Goal: Check status: Check status

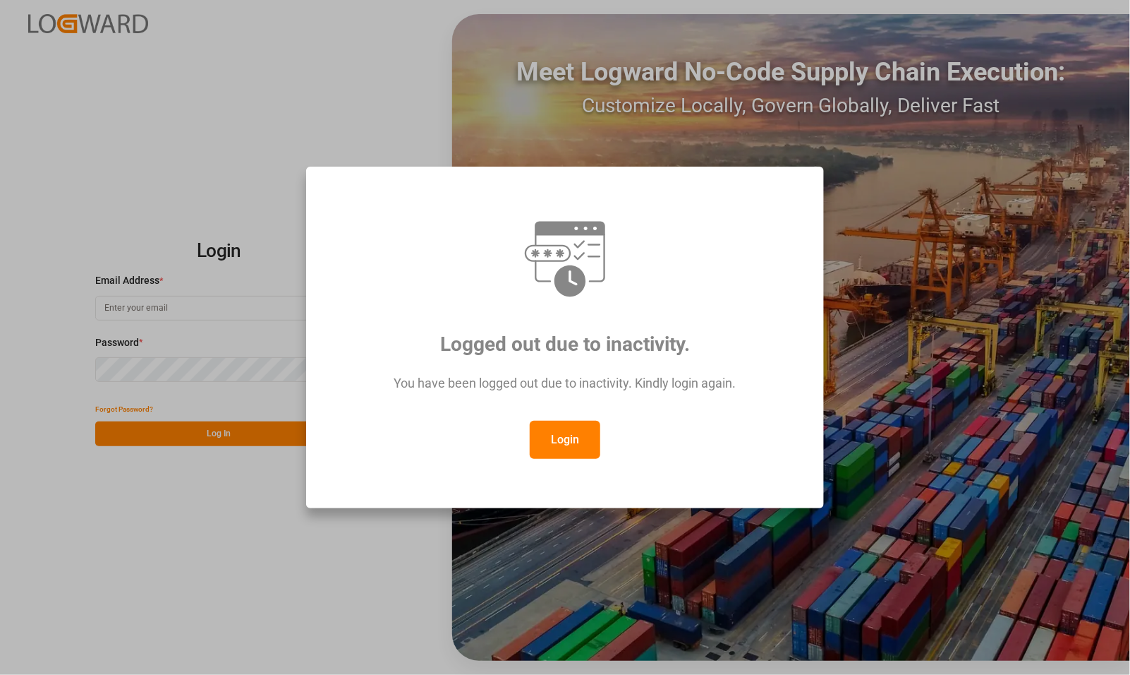
click at [565, 438] on button "Login" at bounding box center [565, 440] width 71 height 38
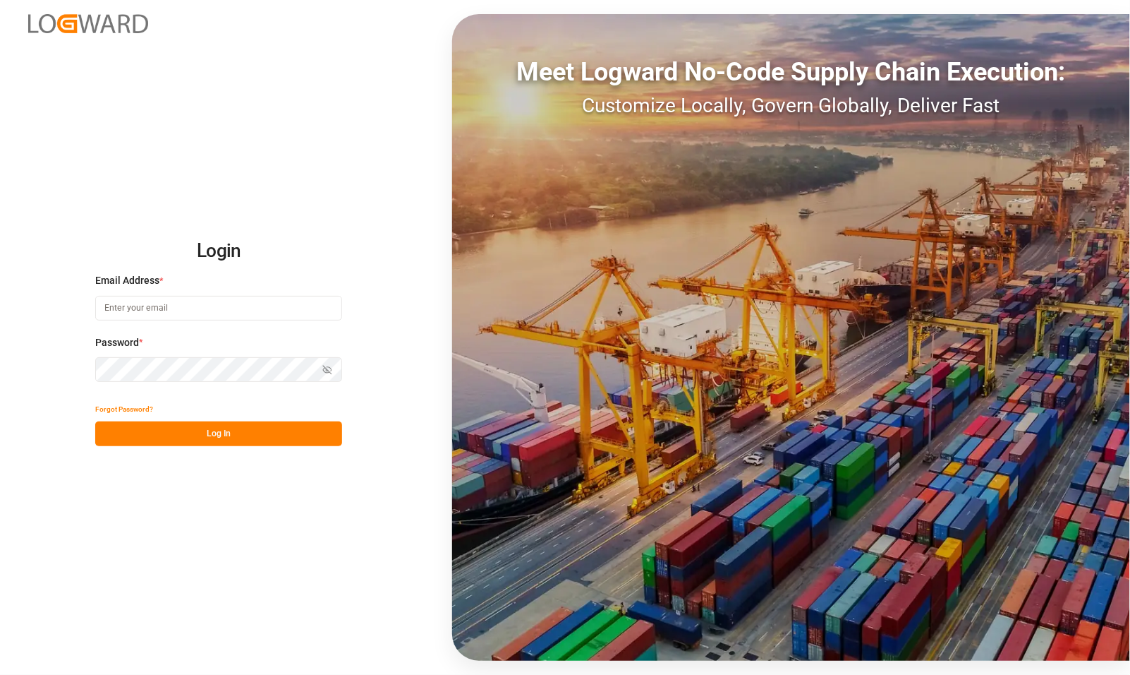
click at [134, 308] on input at bounding box center [218, 308] width 247 height 25
type input "[PERSON_NAME][EMAIL_ADDRESS][PERSON_NAME][DOMAIN_NAME]"
click at [133, 427] on button "Log In" at bounding box center [218, 433] width 247 height 25
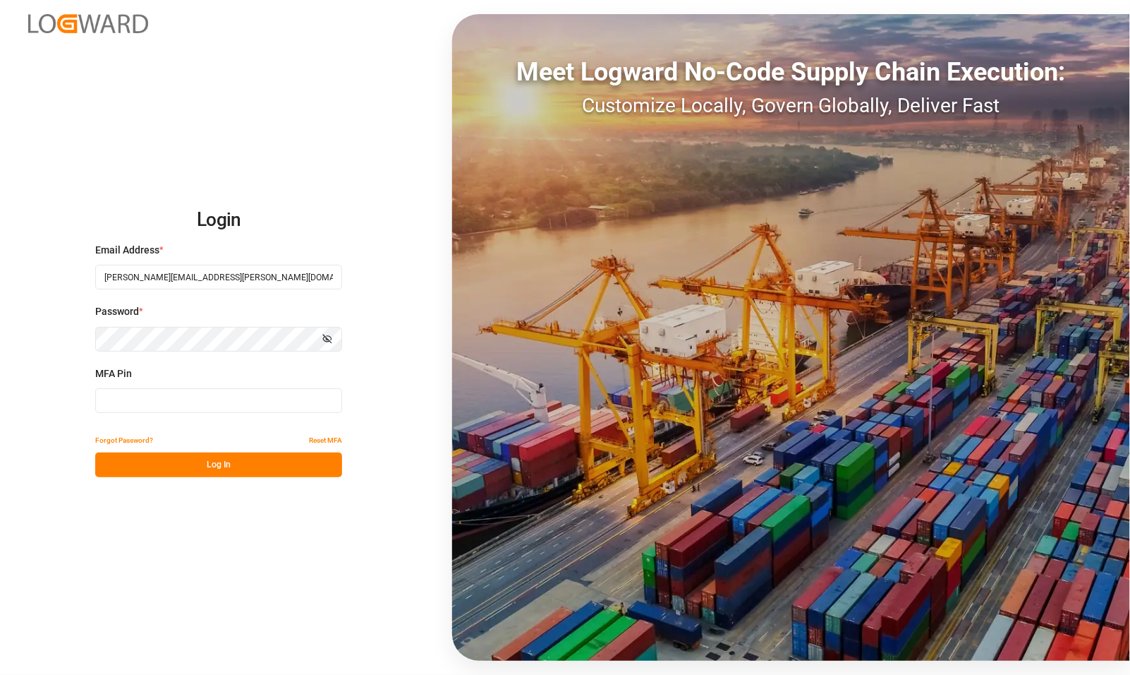
click at [113, 399] on input at bounding box center [218, 400] width 247 height 25
type input "766675"
click at [140, 456] on button "Log In" at bounding box center [218, 464] width 247 height 25
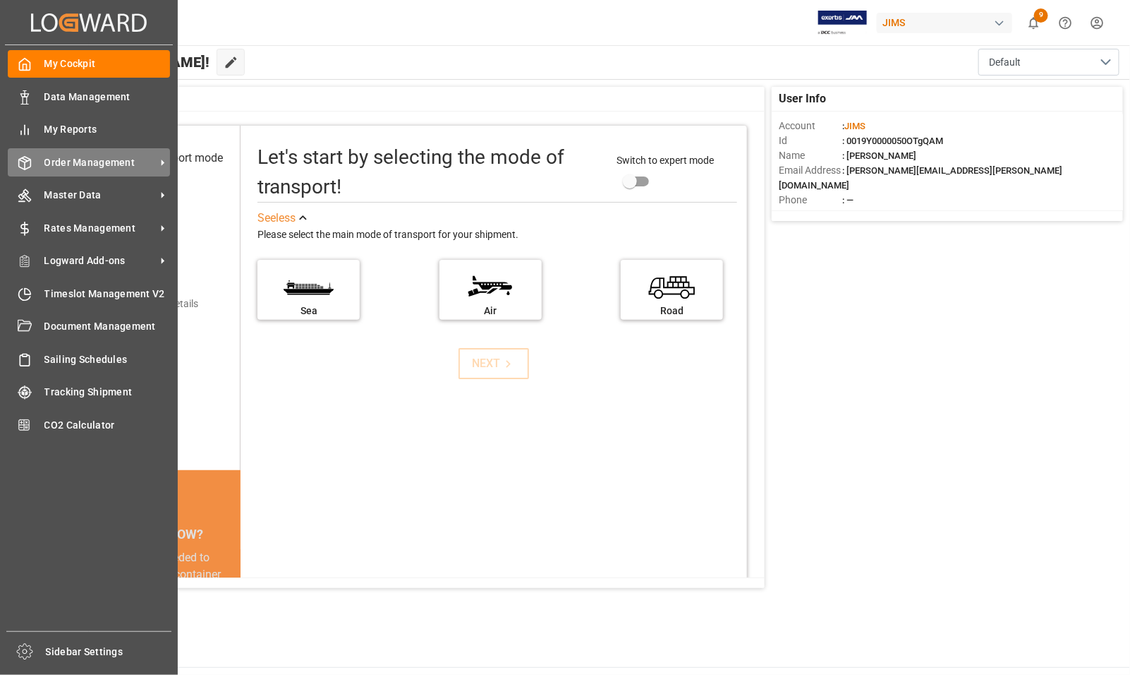
click at [76, 164] on span "Order Management" at bounding box center [99, 162] width 111 height 15
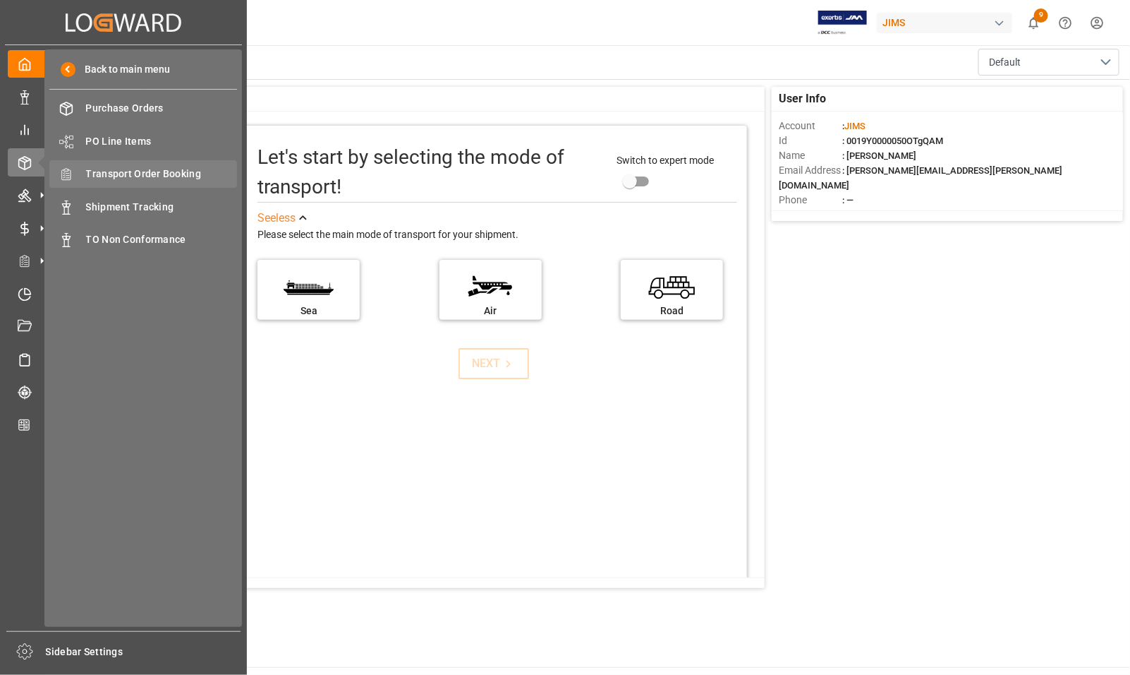
click at [116, 177] on span "Transport Order Booking" at bounding box center [162, 174] width 152 height 15
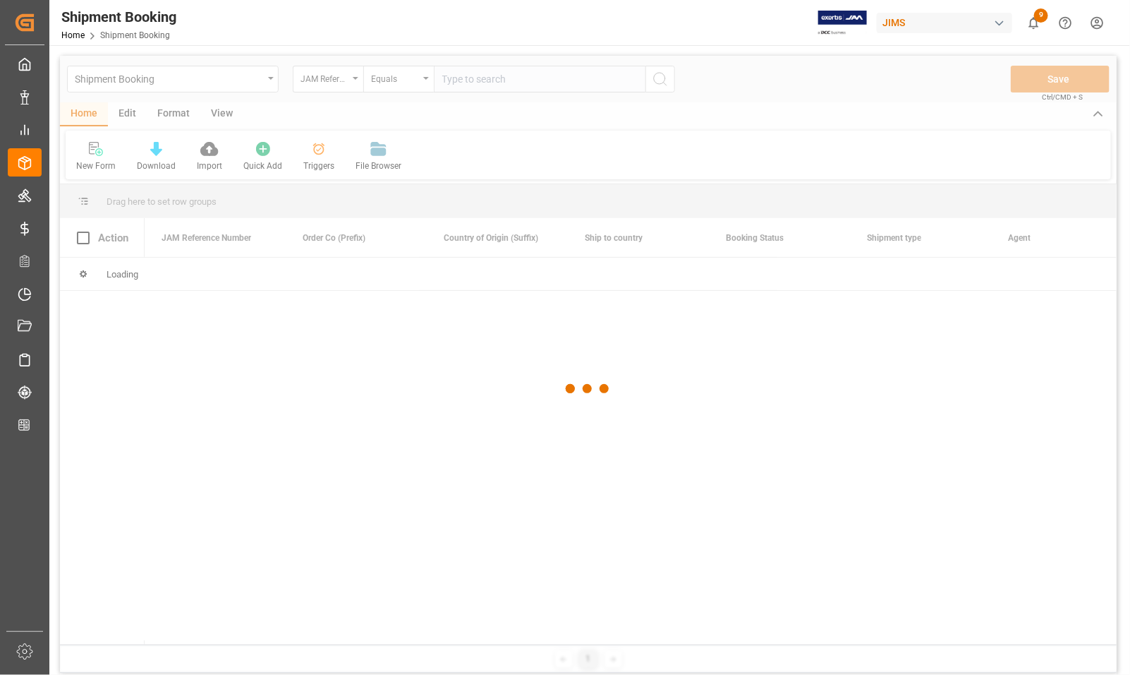
click at [474, 76] on div at bounding box center [588, 389] width 1057 height 666
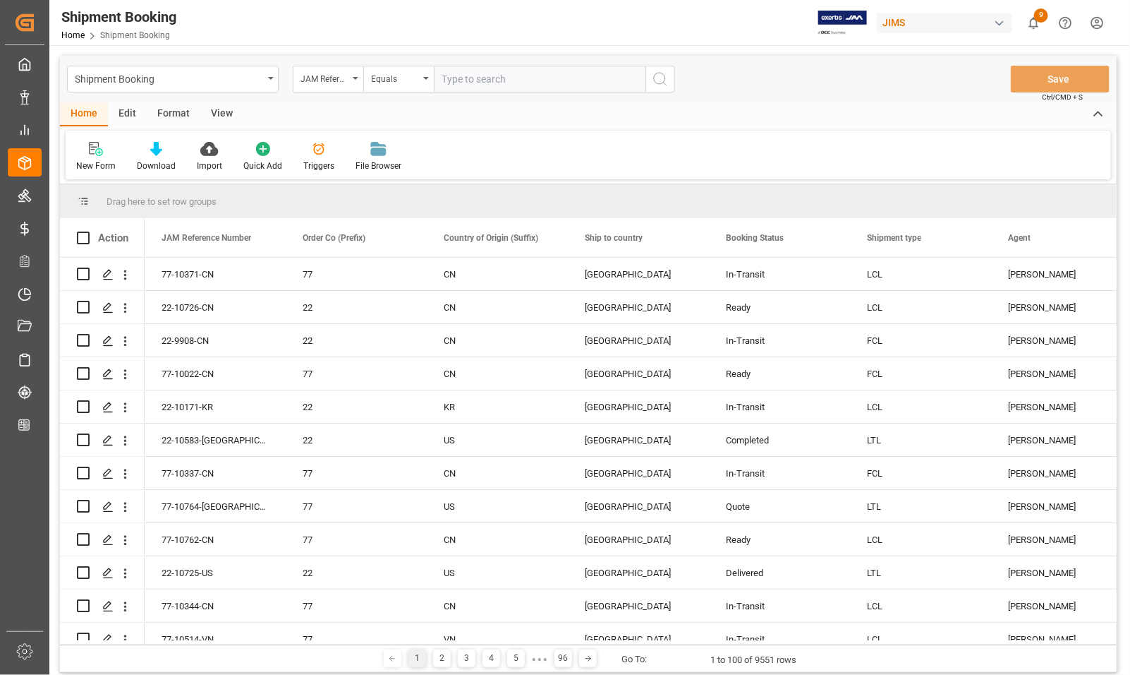
click at [474, 76] on input "text" at bounding box center [540, 79] width 212 height 27
type input "77-10631-[GEOGRAPHIC_DATA]"
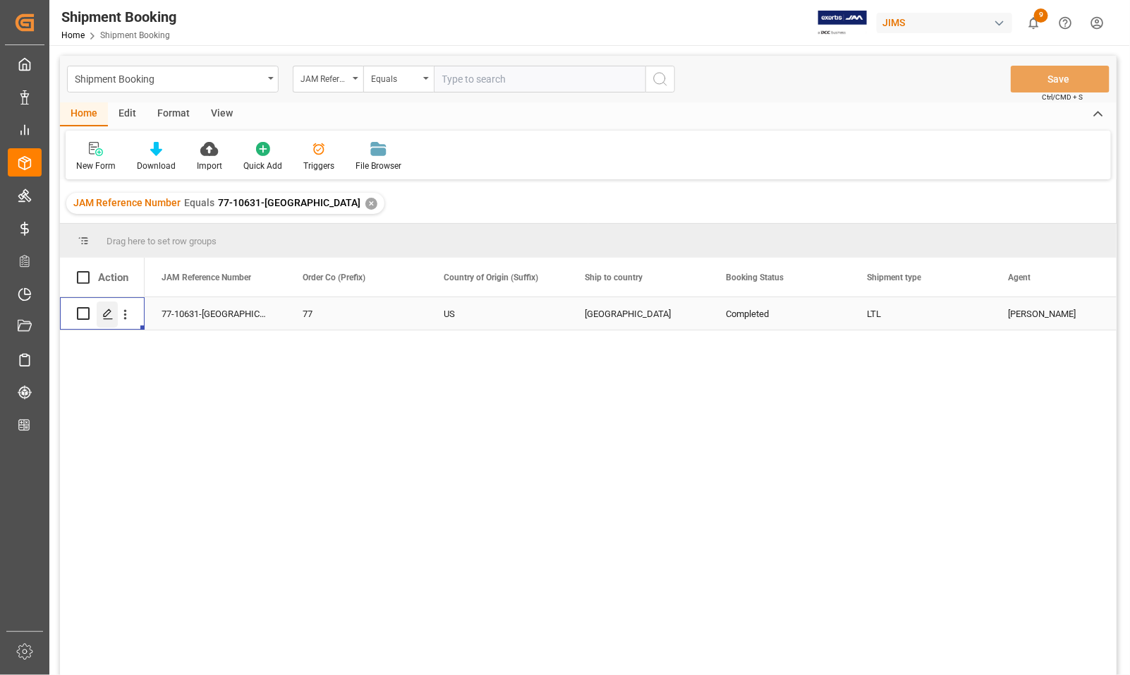
click at [108, 316] on icon "Press SPACE to select this row." at bounding box center [107, 313] width 11 height 11
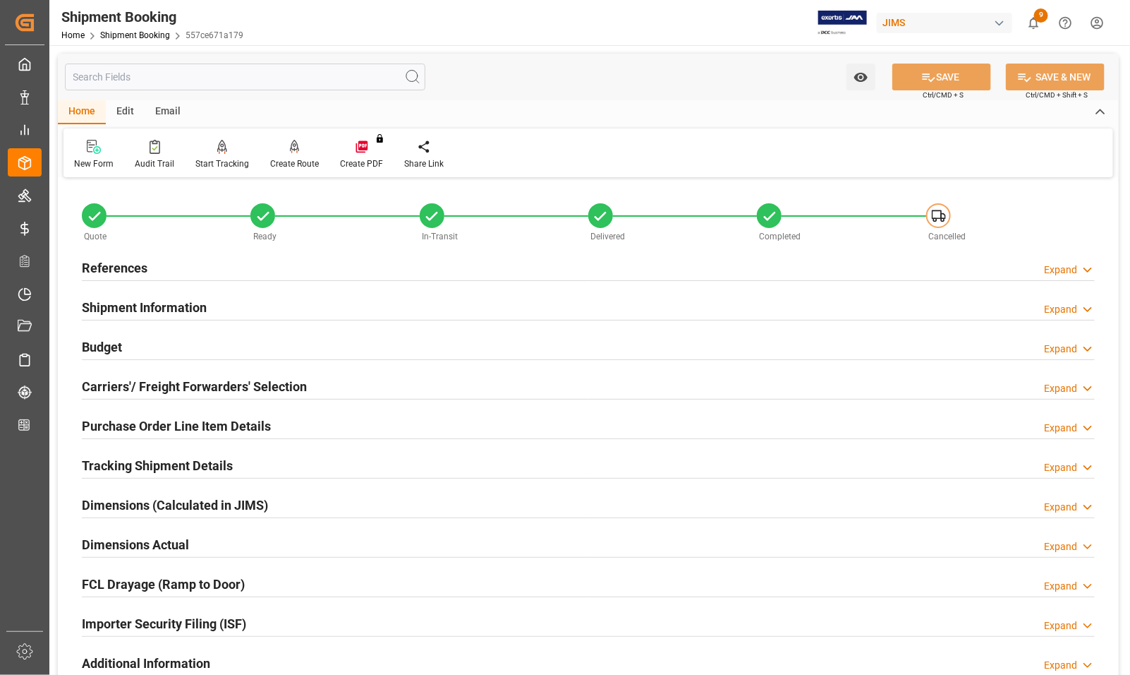
click at [125, 385] on h2 "Carriers'/ Freight Forwarders' Selection" at bounding box center [194, 386] width 225 height 19
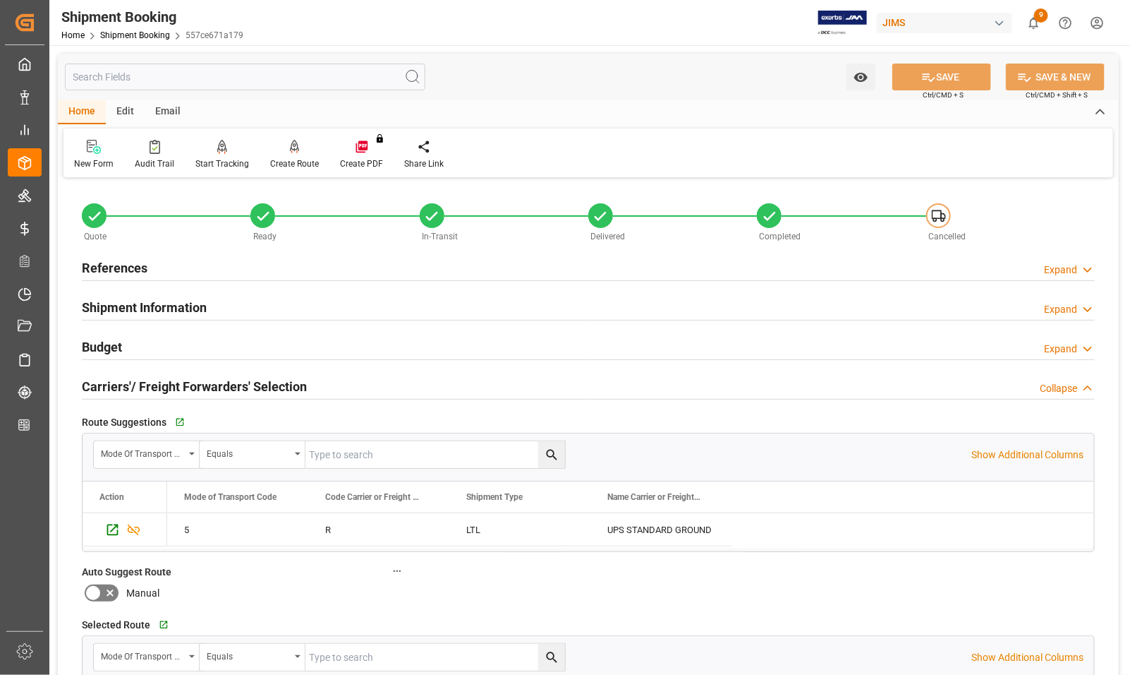
click at [125, 385] on h2 "Carriers'/ Freight Forwarders' Selection" at bounding box center [194, 386] width 225 height 19
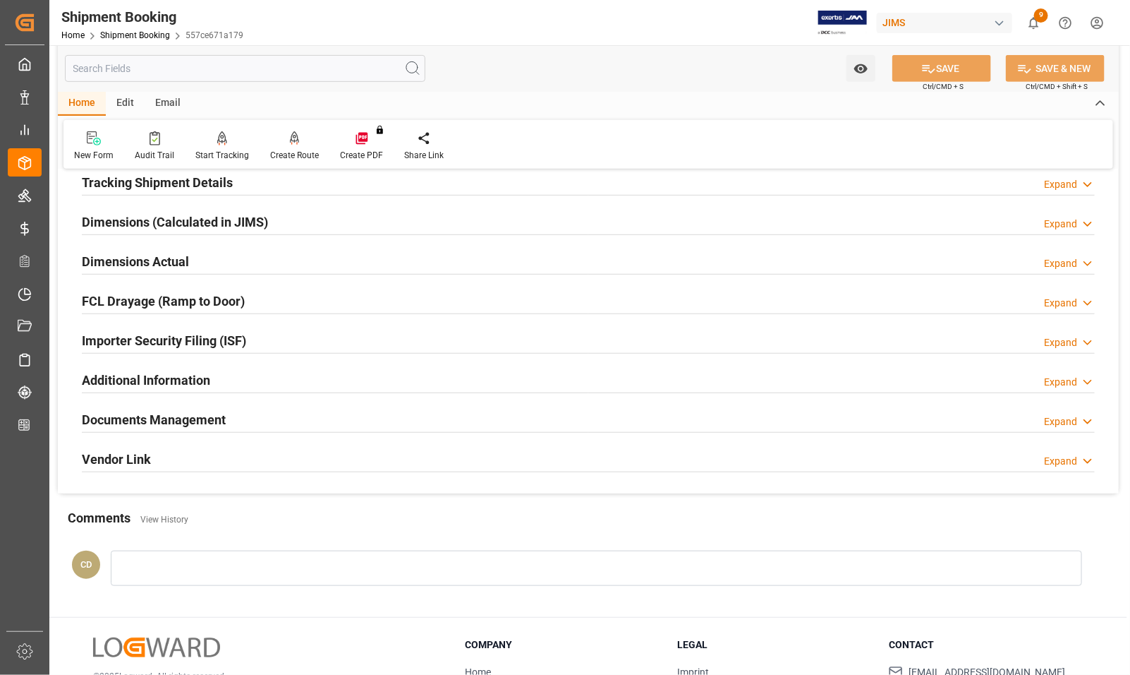
scroll to position [386, 0]
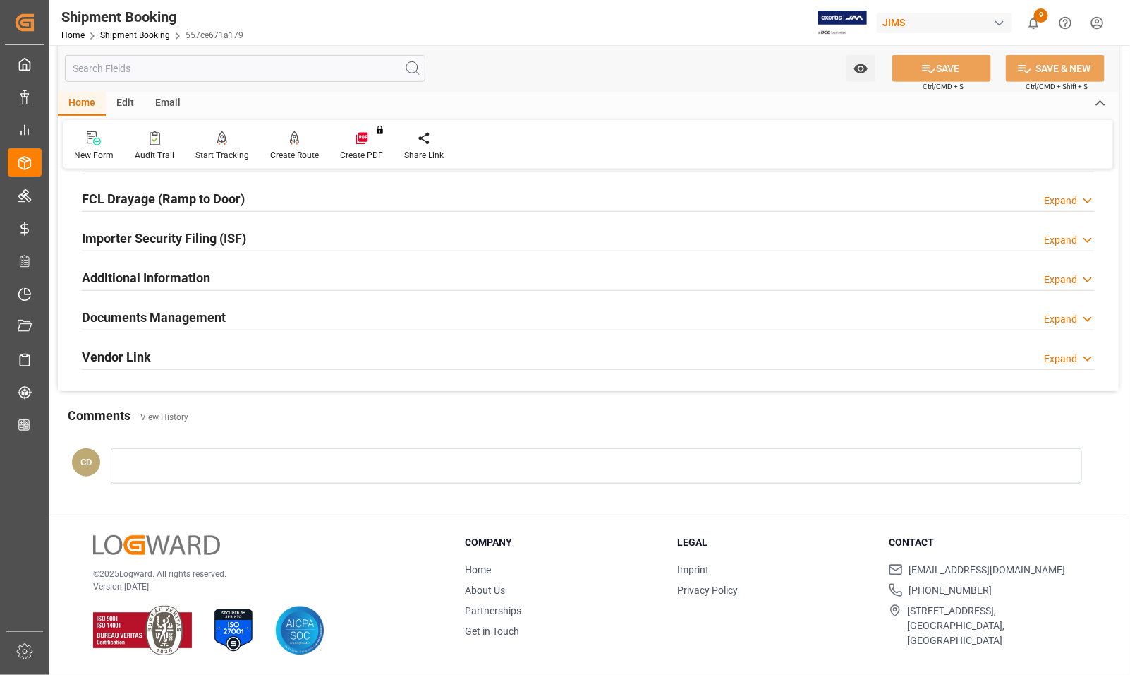
click at [157, 309] on h2 "Documents Management" at bounding box center [154, 317] width 144 height 19
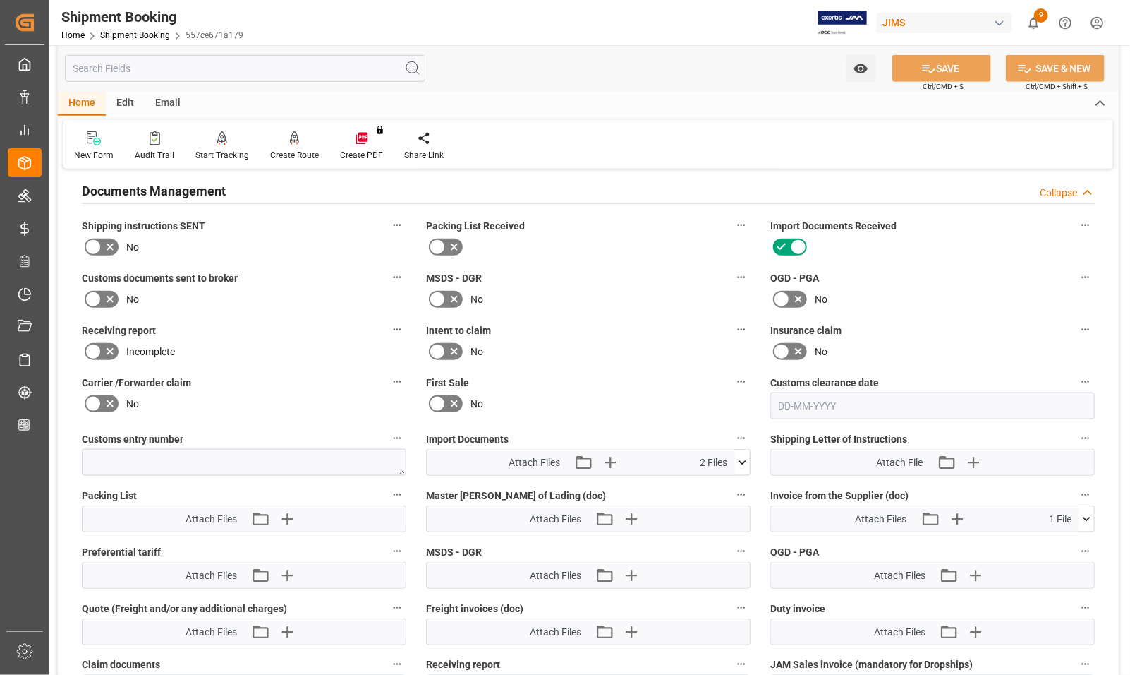
scroll to position [562, 0]
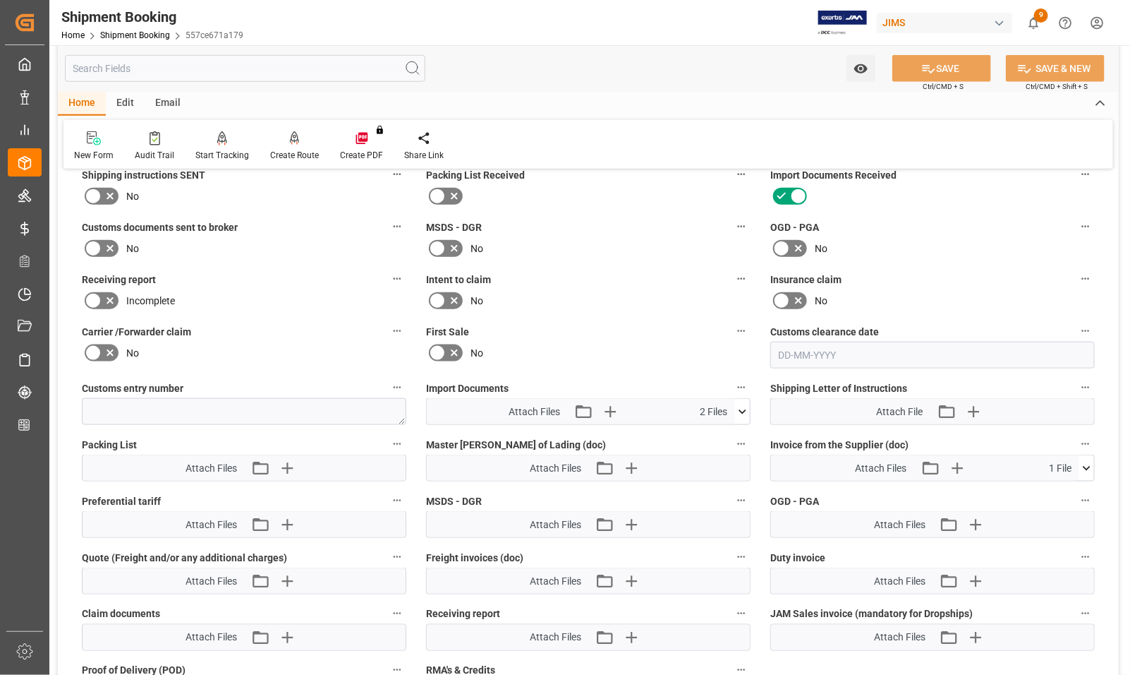
click at [742, 408] on icon at bounding box center [742, 411] width 15 height 15
